Goal: Use online tool/utility: Utilize a website feature to perform a specific function

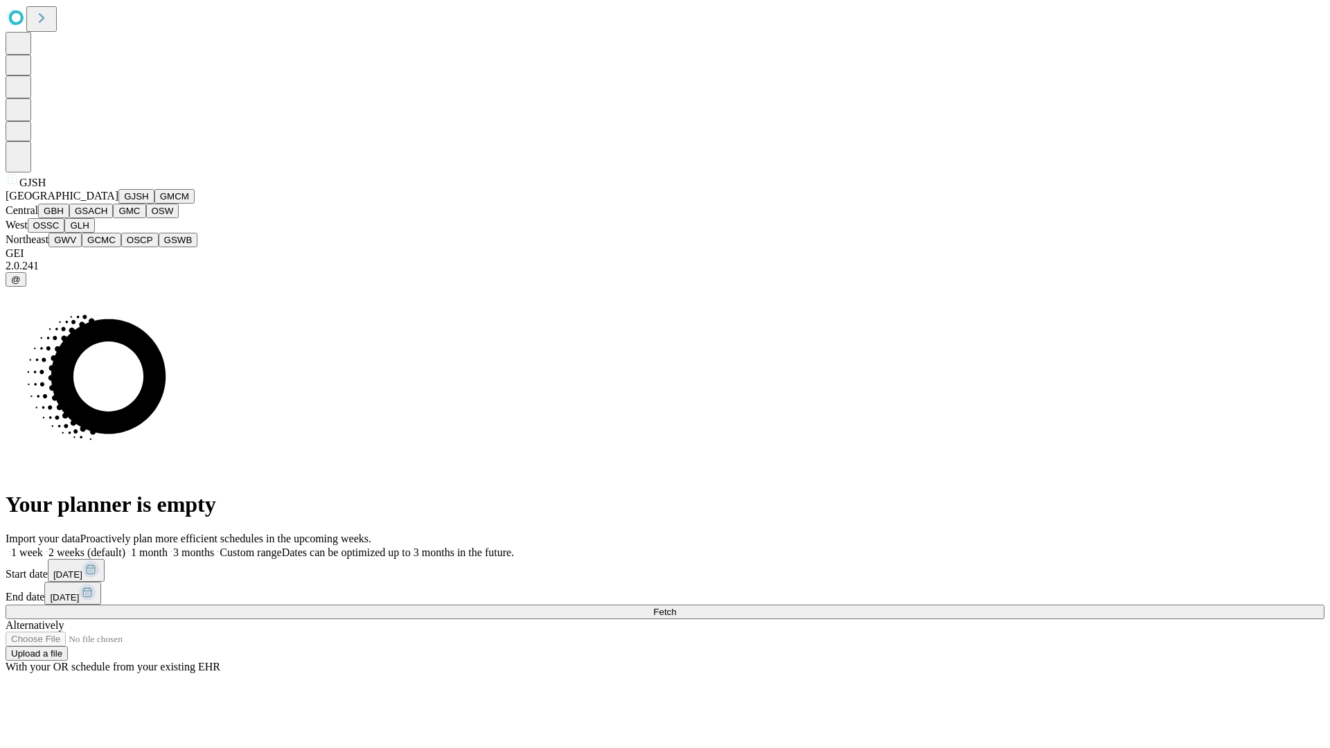
click at [118, 204] on button "GJSH" at bounding box center [136, 196] width 36 height 15
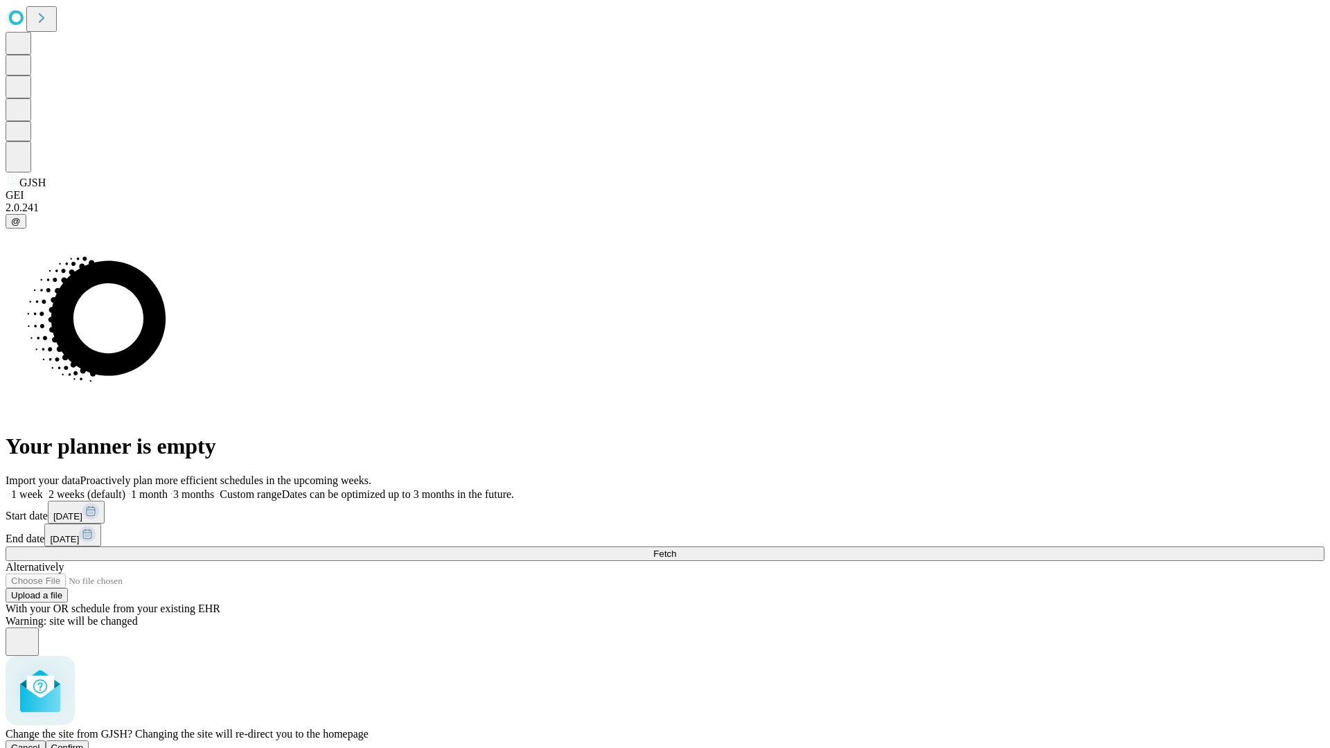
click at [84, 742] on span "Confirm" at bounding box center [67, 747] width 33 height 10
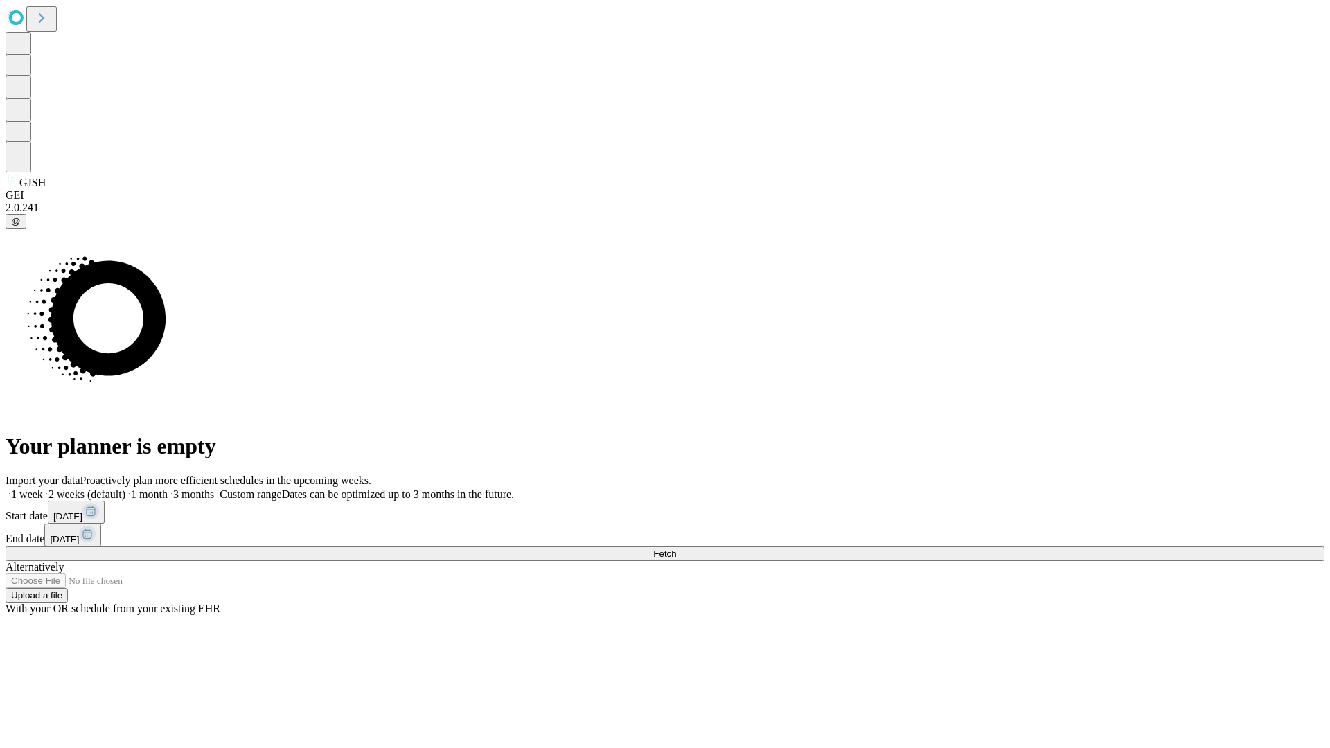
click at [168, 488] on label "1 month" at bounding box center [146, 494] width 42 height 12
click at [676, 549] on span "Fetch" at bounding box center [664, 554] width 23 height 10
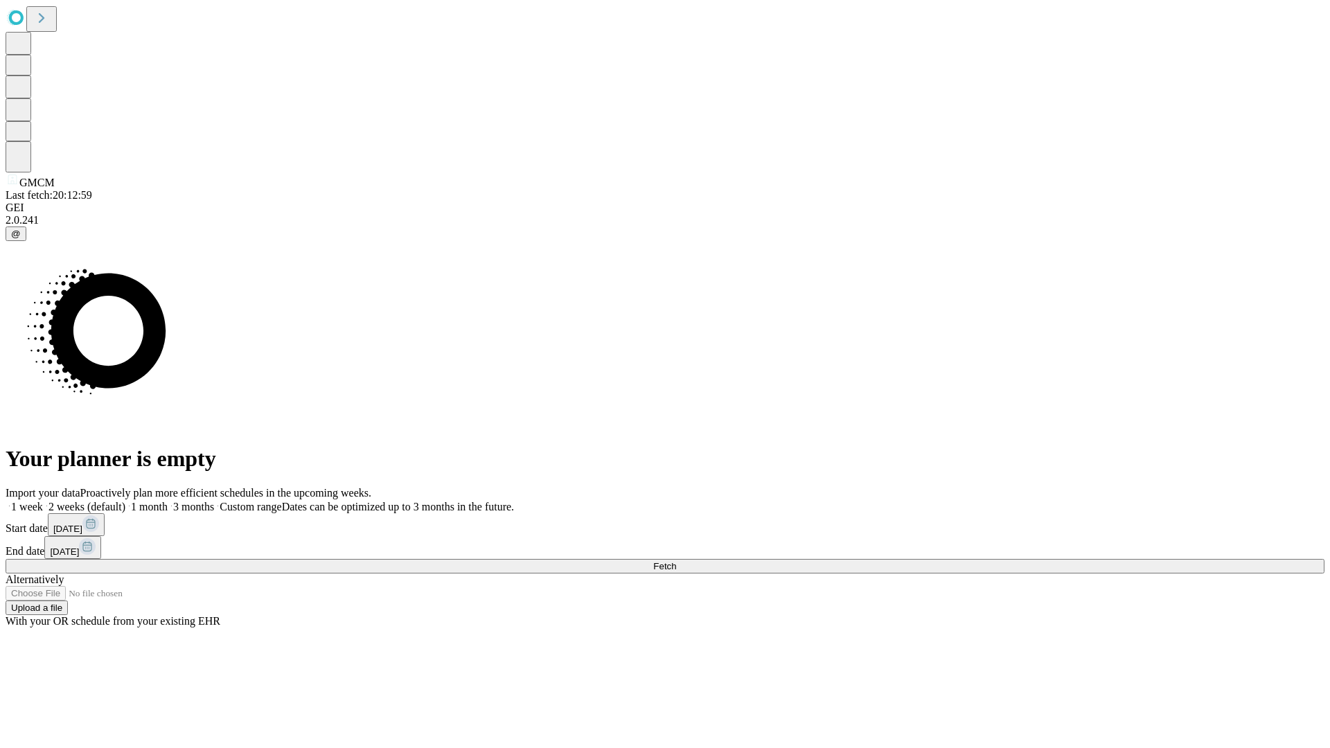
click at [168, 501] on label "1 month" at bounding box center [146, 507] width 42 height 12
click at [676, 561] on span "Fetch" at bounding box center [664, 566] width 23 height 10
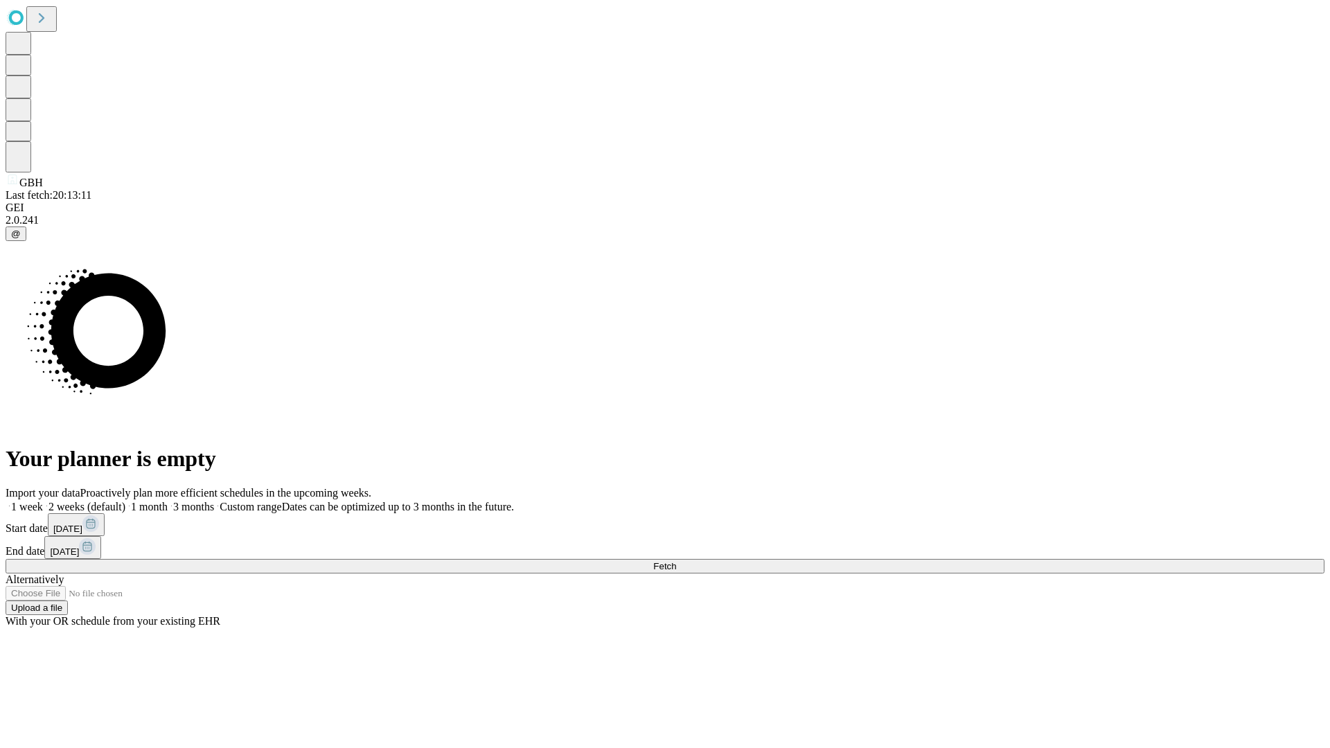
click at [168, 501] on label "1 month" at bounding box center [146, 507] width 42 height 12
click at [676, 561] on span "Fetch" at bounding box center [664, 566] width 23 height 10
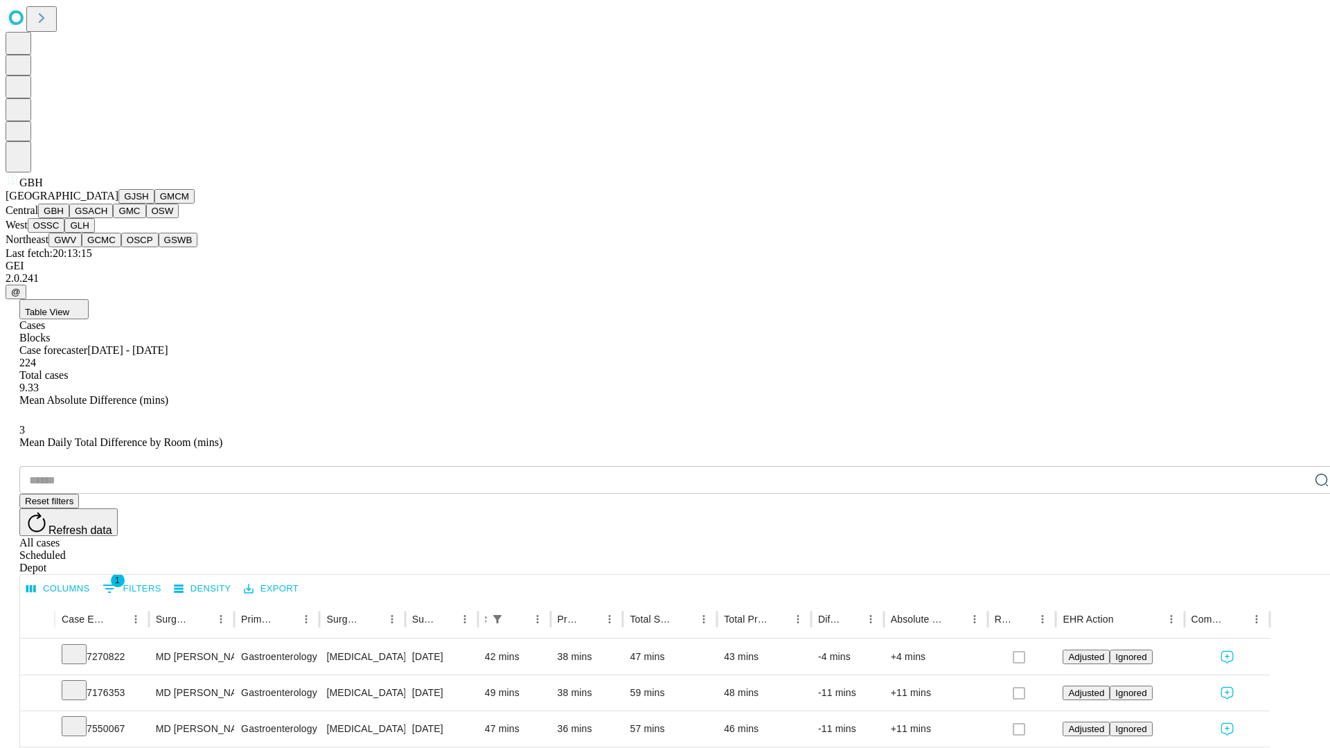
click at [107, 218] on button "GSACH" at bounding box center [91, 211] width 44 height 15
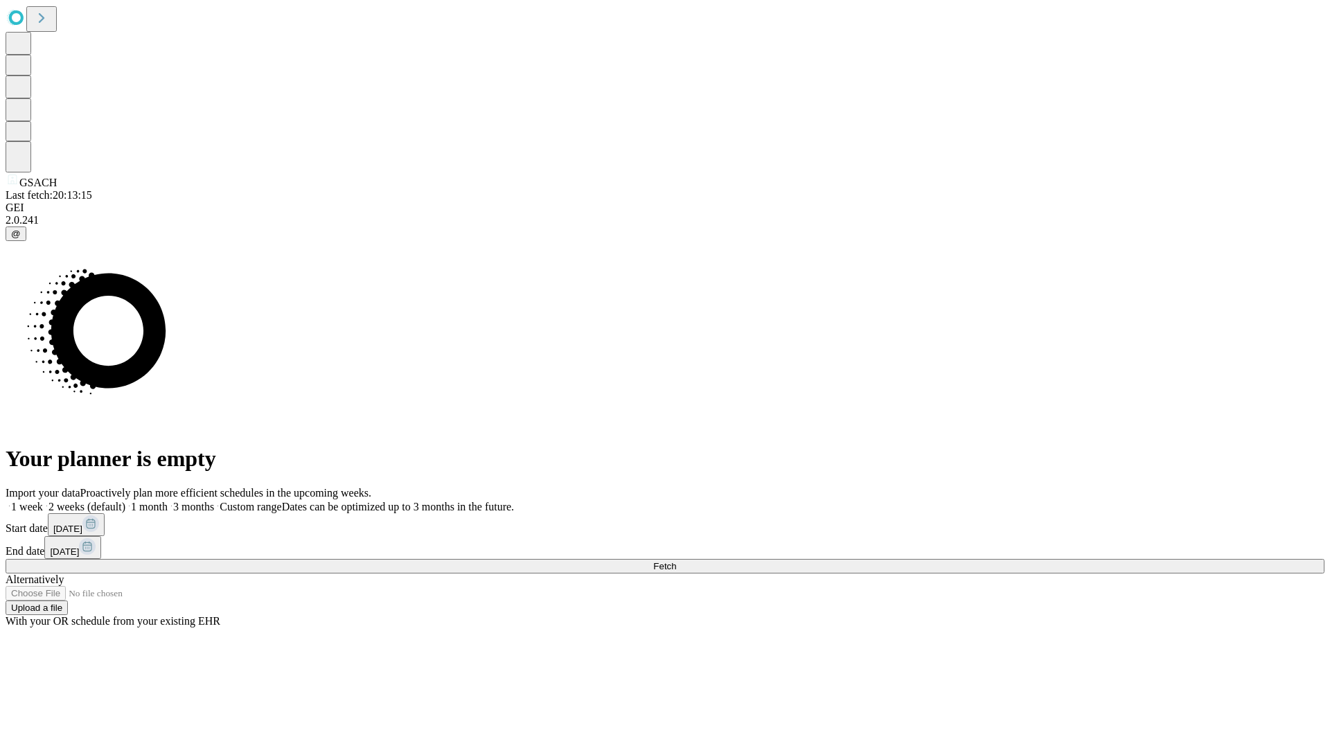
click at [168, 501] on label "1 month" at bounding box center [146, 507] width 42 height 12
click at [676, 561] on span "Fetch" at bounding box center [664, 566] width 23 height 10
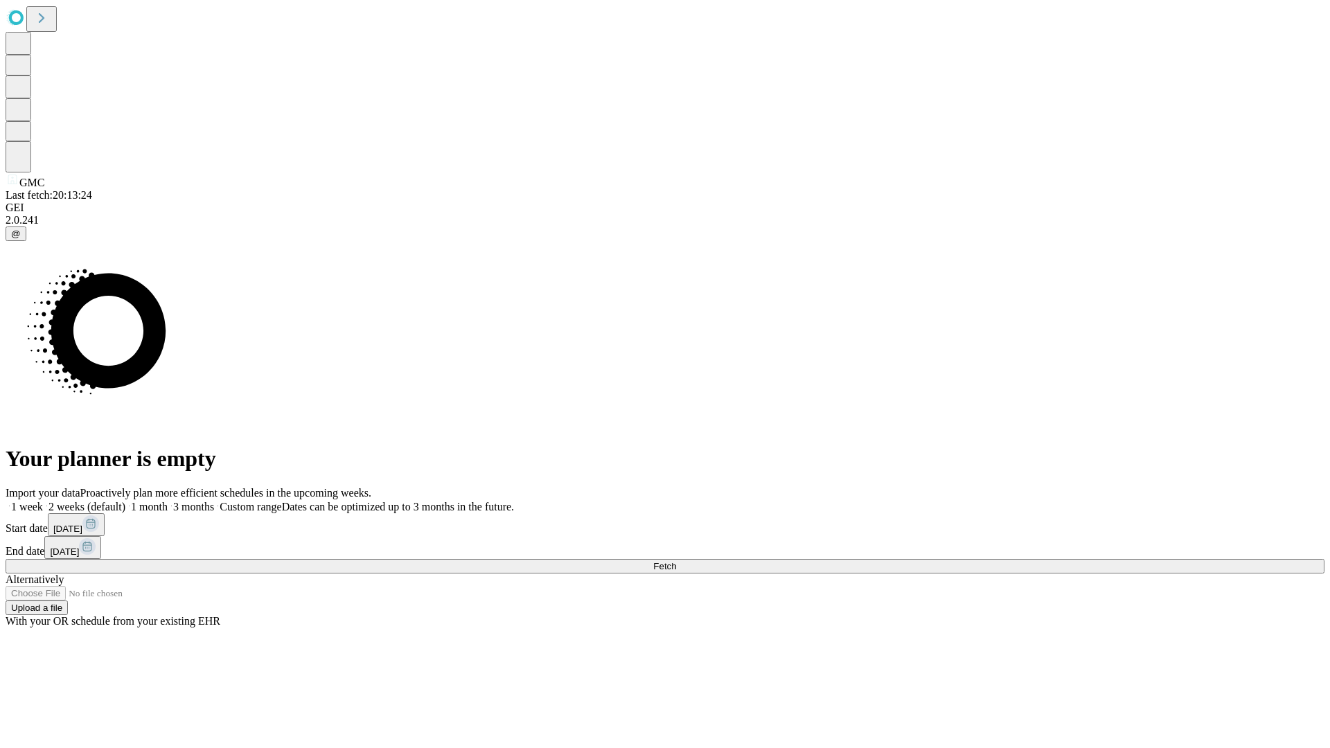
click at [168, 501] on label "1 month" at bounding box center [146, 507] width 42 height 12
click at [676, 561] on span "Fetch" at bounding box center [664, 566] width 23 height 10
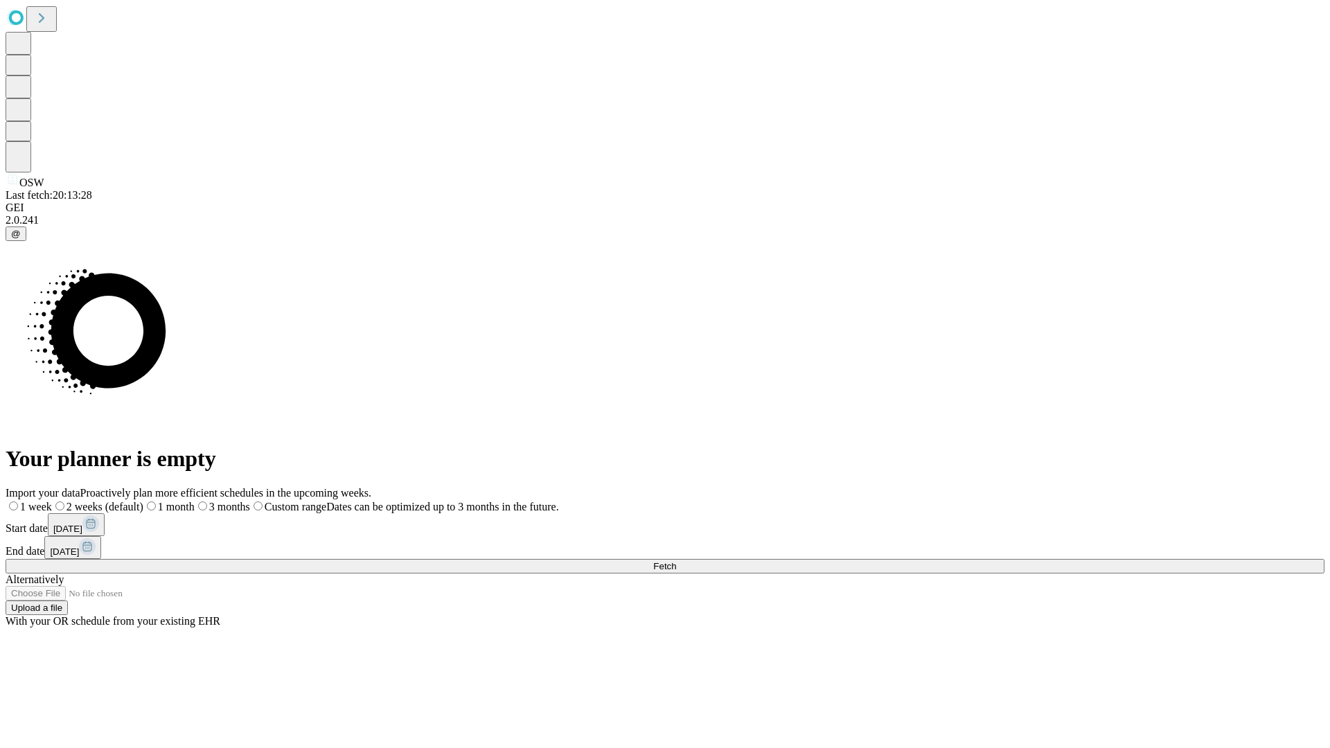
click at [195, 501] on label "1 month" at bounding box center [168, 507] width 51 height 12
click at [676, 561] on span "Fetch" at bounding box center [664, 566] width 23 height 10
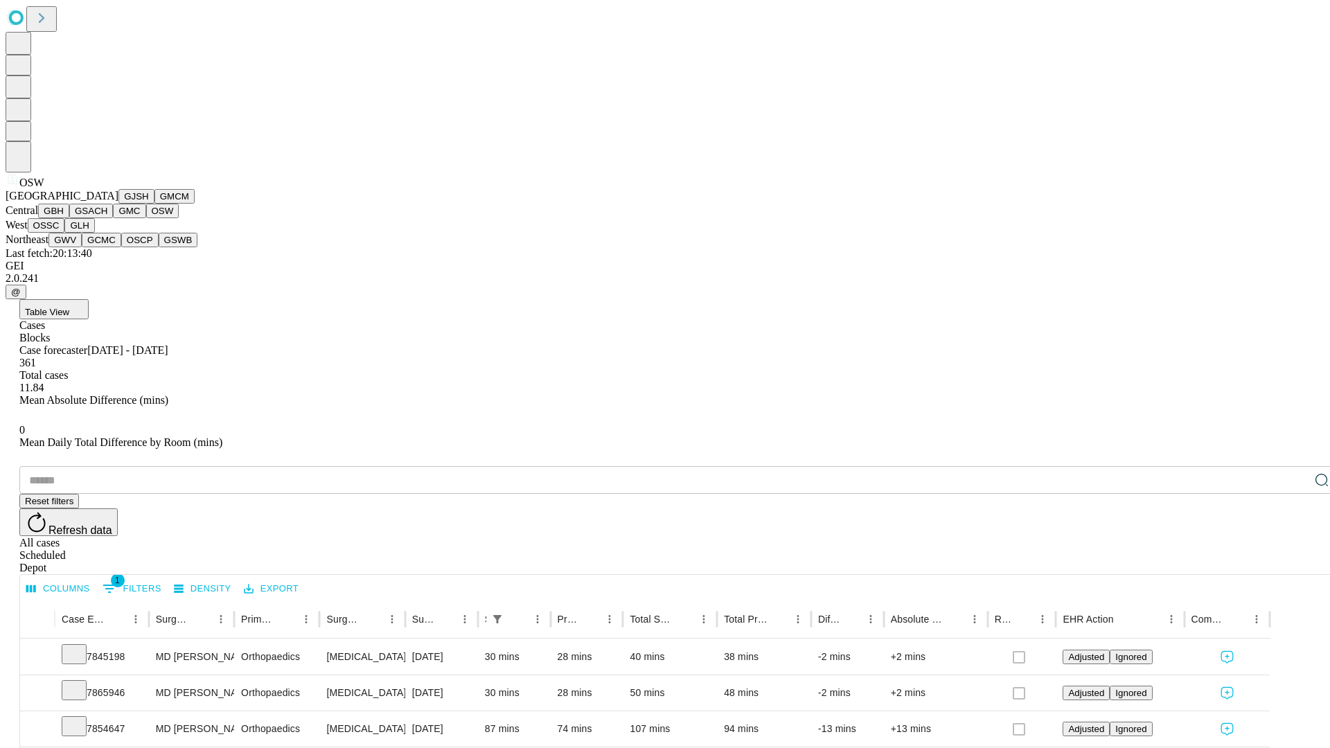
click at [65, 233] on button "OSSC" at bounding box center [46, 225] width 37 height 15
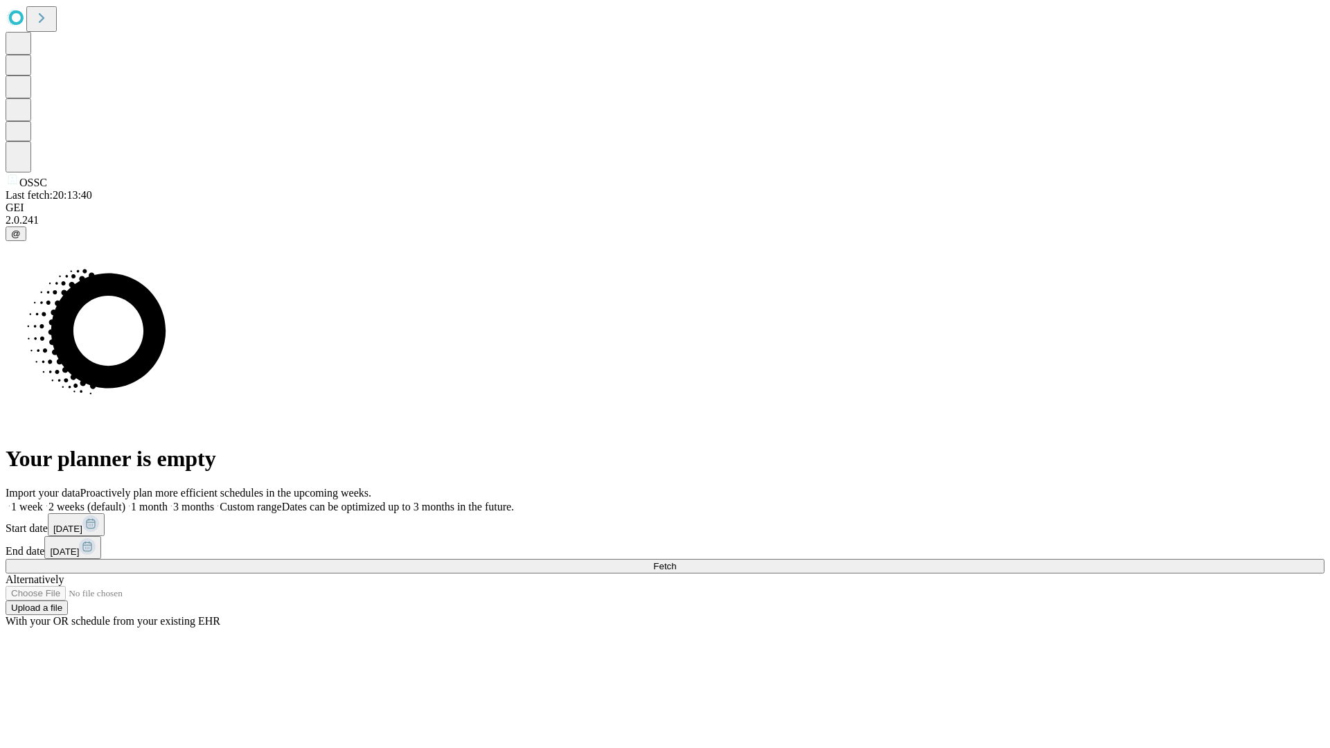
click at [168, 501] on label "1 month" at bounding box center [146, 507] width 42 height 12
click at [676, 561] on span "Fetch" at bounding box center [664, 566] width 23 height 10
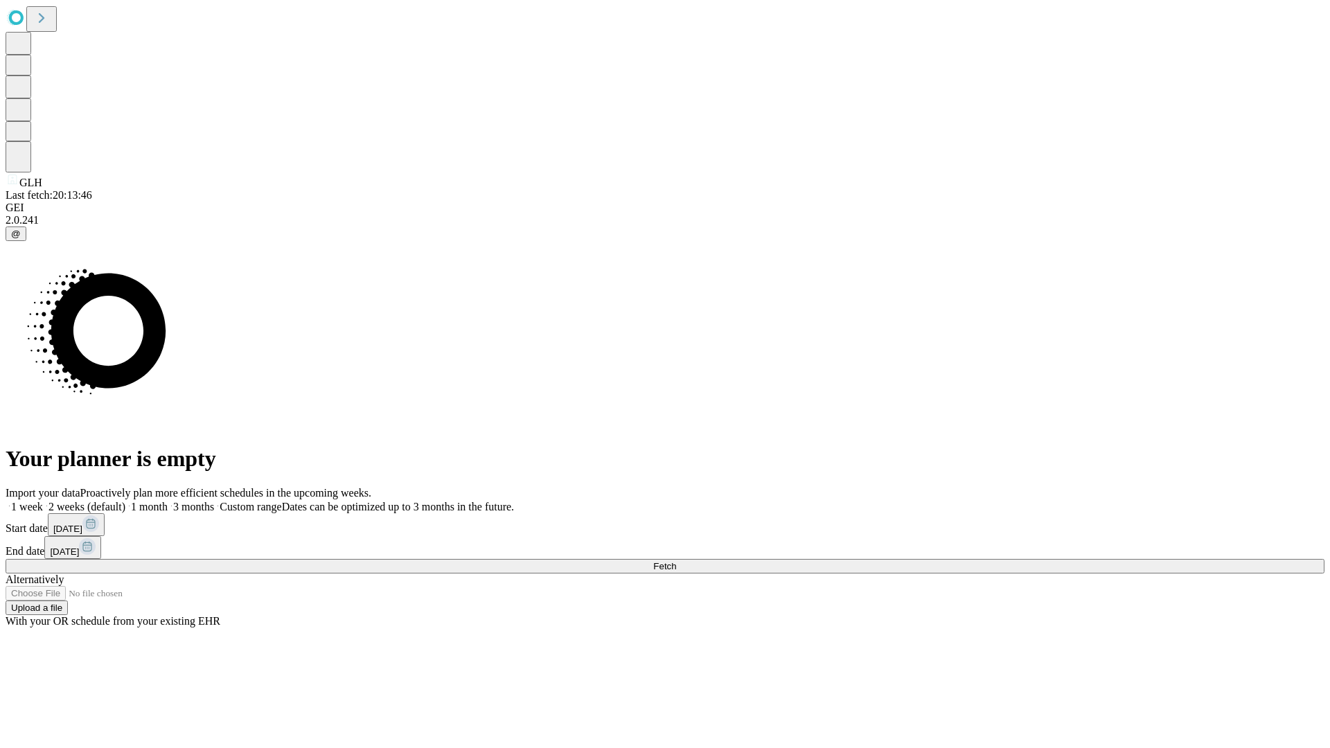
click at [168, 501] on label "1 month" at bounding box center [146, 507] width 42 height 12
click at [676, 561] on span "Fetch" at bounding box center [664, 566] width 23 height 10
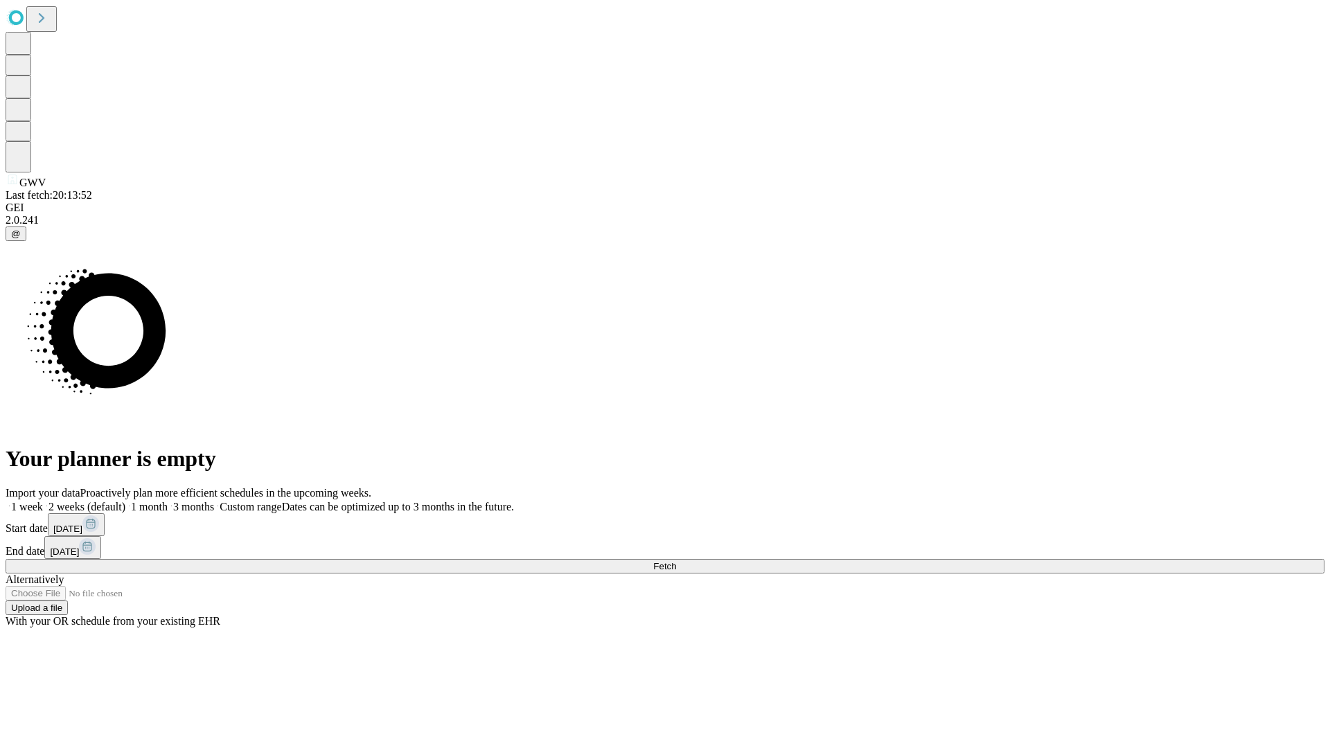
click at [168, 501] on label "1 month" at bounding box center [146, 507] width 42 height 12
click at [676, 561] on span "Fetch" at bounding box center [664, 566] width 23 height 10
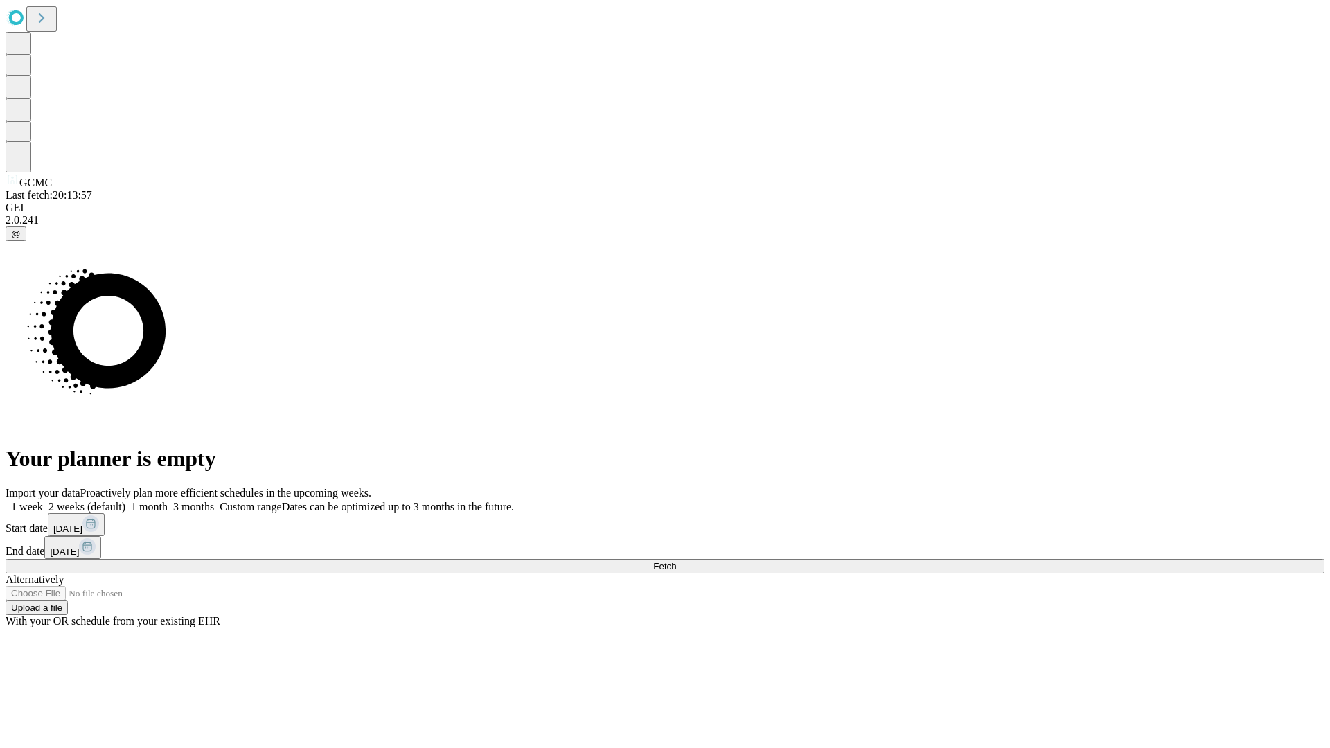
click at [676, 561] on span "Fetch" at bounding box center [664, 566] width 23 height 10
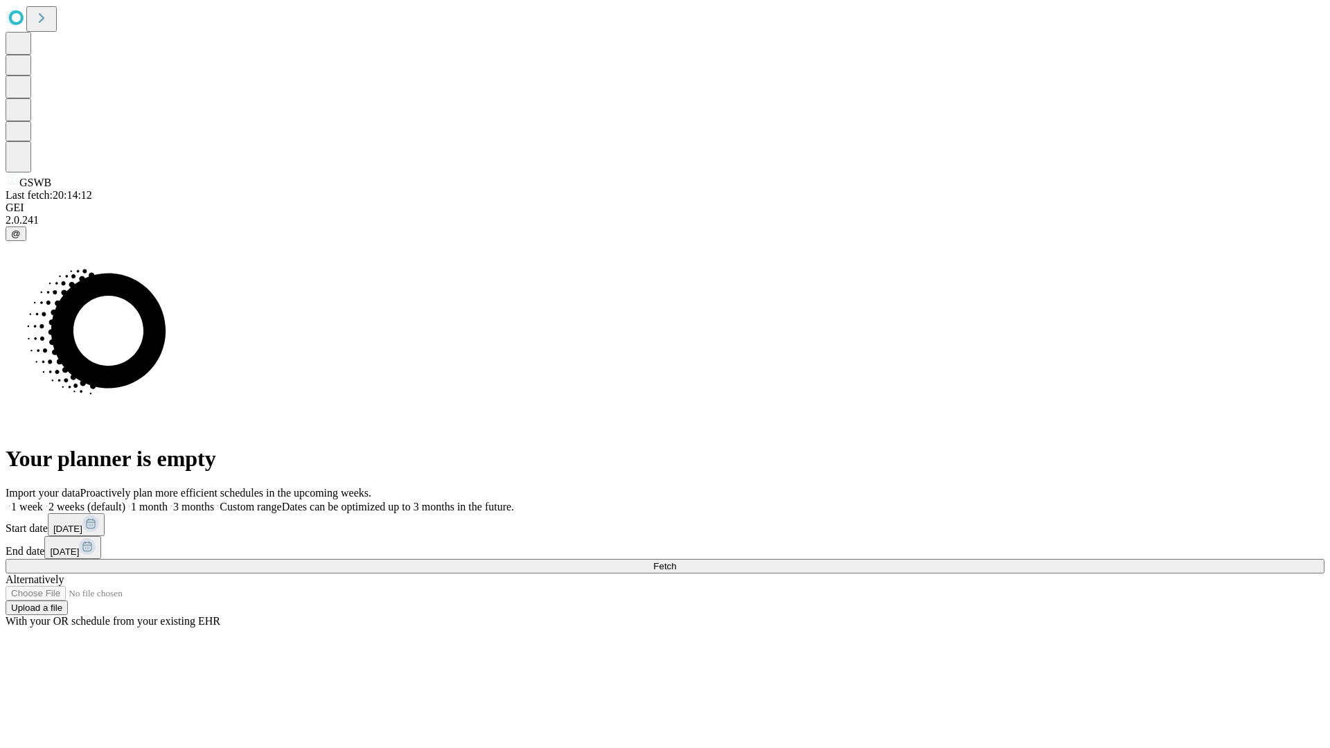
click at [676, 561] on span "Fetch" at bounding box center [664, 566] width 23 height 10
